Goal: Check status: Verify the current state of an ongoing process or item

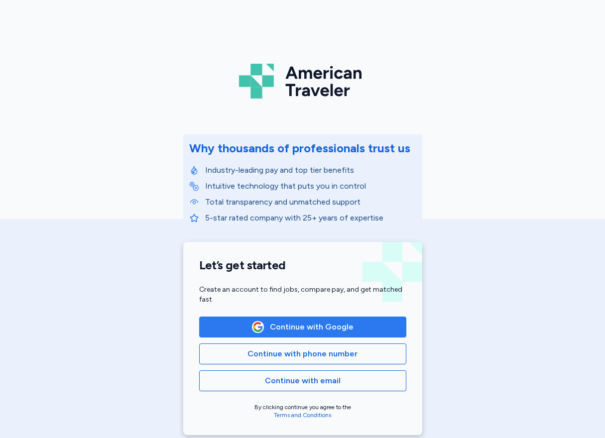
click at [282, 327] on span "Continue with Google" at bounding box center [312, 327] width 84 height 12
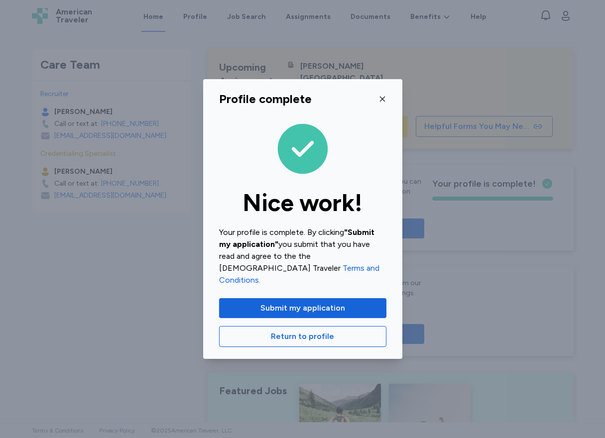
click at [388, 101] on div "Profile complete Nice work! Your profile is complete. By clicking "Submit my ap…" at bounding box center [302, 219] width 199 height 280
click at [385, 103] on icon "button" at bounding box center [382, 99] width 8 height 8
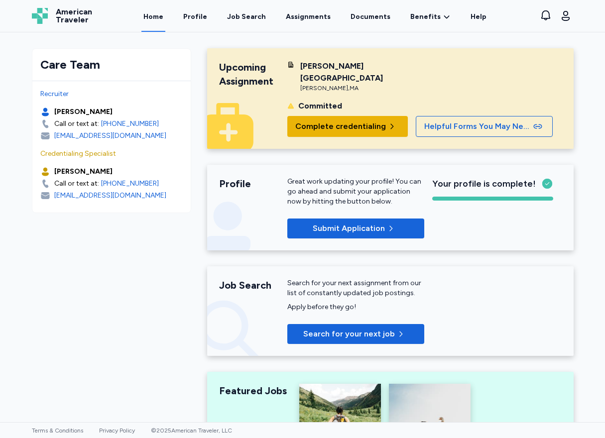
click at [353, 120] on span "Complete credentialing" at bounding box center [340, 126] width 91 height 12
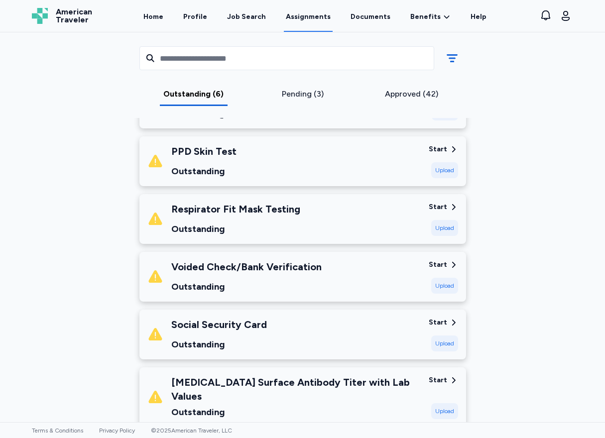
scroll to position [249, 0]
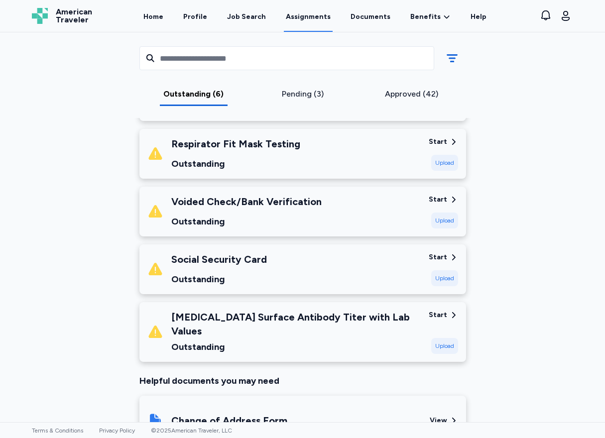
click at [229, 322] on div "[MEDICAL_DATA] Surface Antibody Titer with Lab Values" at bounding box center [295, 324] width 249 height 28
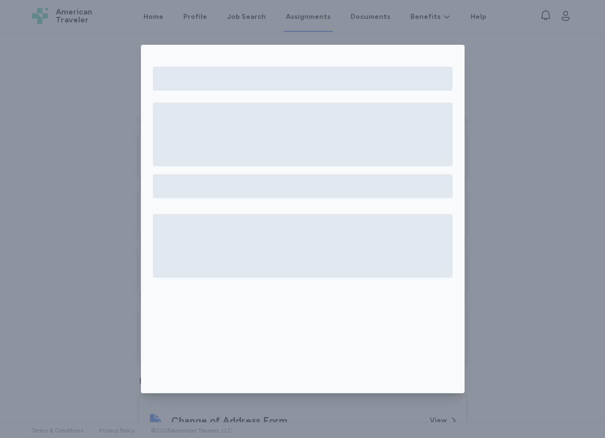
click at [97, 201] on div at bounding box center [302, 219] width 605 height 438
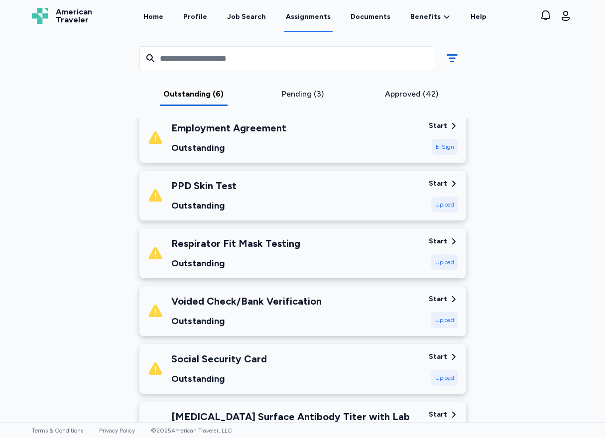
scroll to position [100, 0]
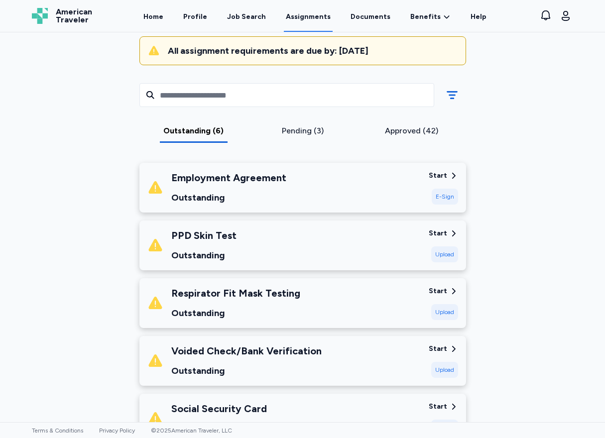
click at [329, 124] on div "Outstanding (6) Pending (3) Approved (42)" at bounding box center [302, 112] width 343 height 86
click at [321, 128] on div "Pending (3)" at bounding box center [302, 131] width 101 height 12
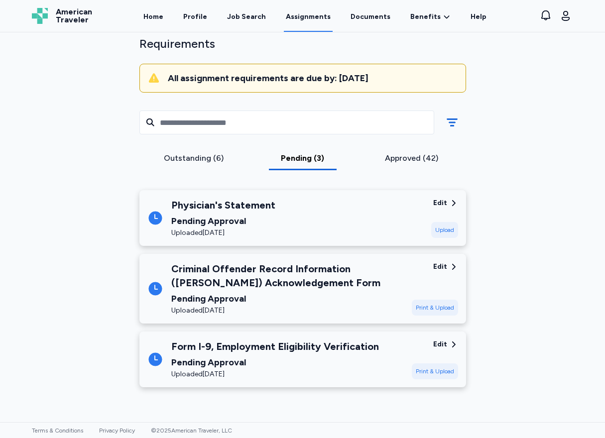
click at [238, 215] on div "Pending Approval" at bounding box center [223, 221] width 104 height 14
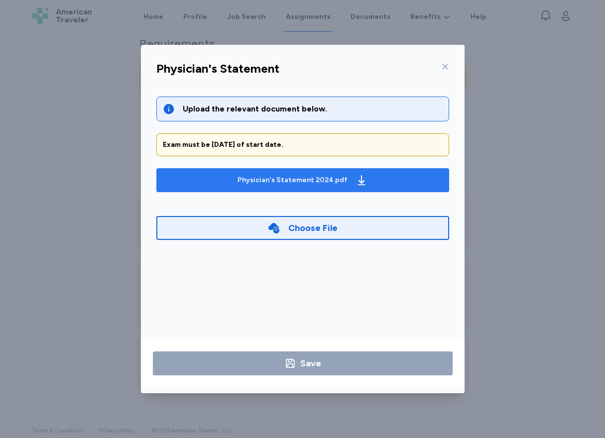
click at [314, 184] on div "Physician's Statement 2024.pdf" at bounding box center [292, 180] width 110 height 10
